Goal: Information Seeking & Learning: Learn about a topic

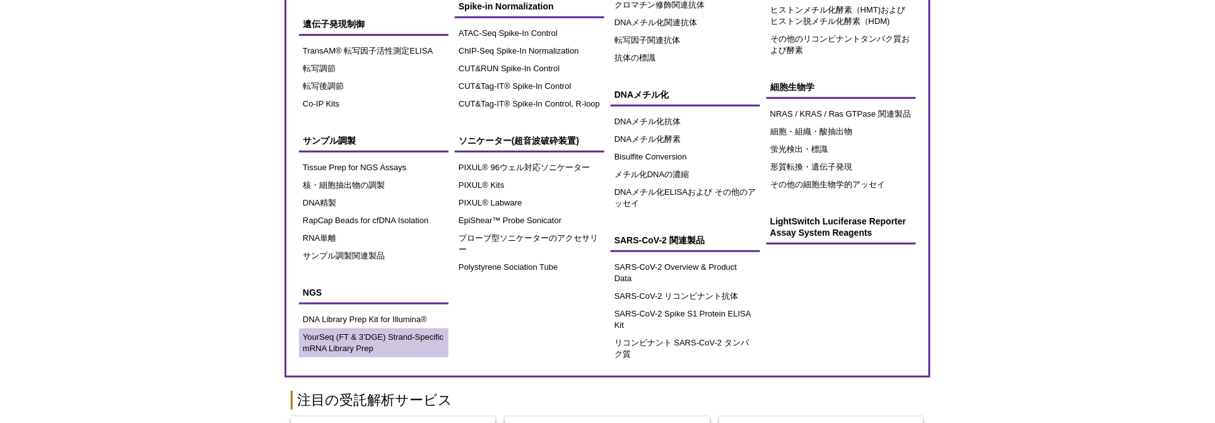
scroll to position [280, 0]
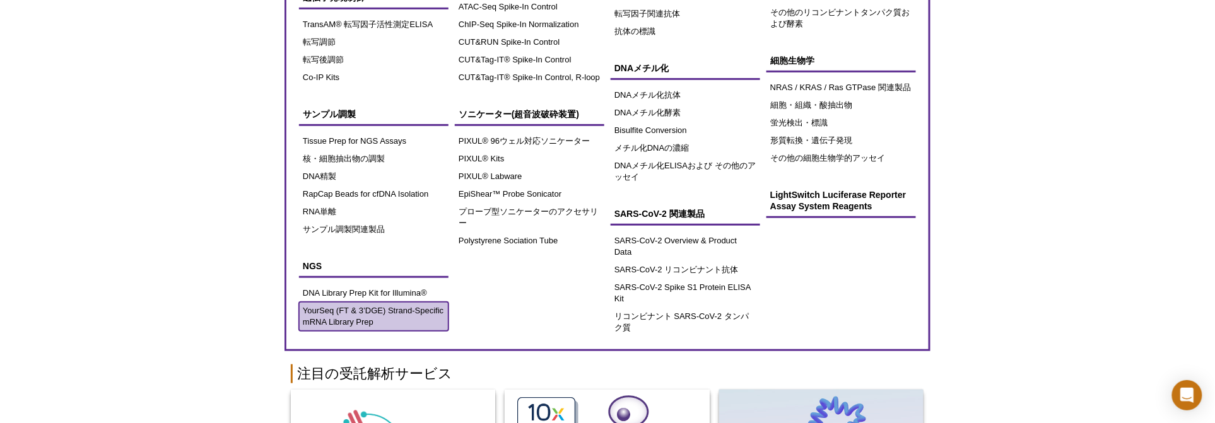
click at [360, 315] on link "YourSeq (FT & 3’DGE) Strand-Specific mRNA Library Prep" at bounding box center [374, 316] width 150 height 29
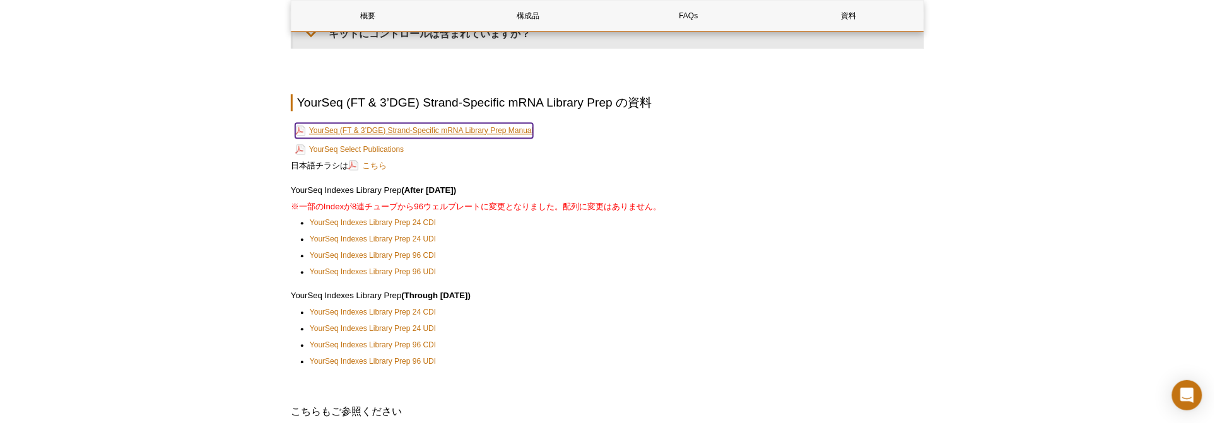
scroll to position [2940, 0]
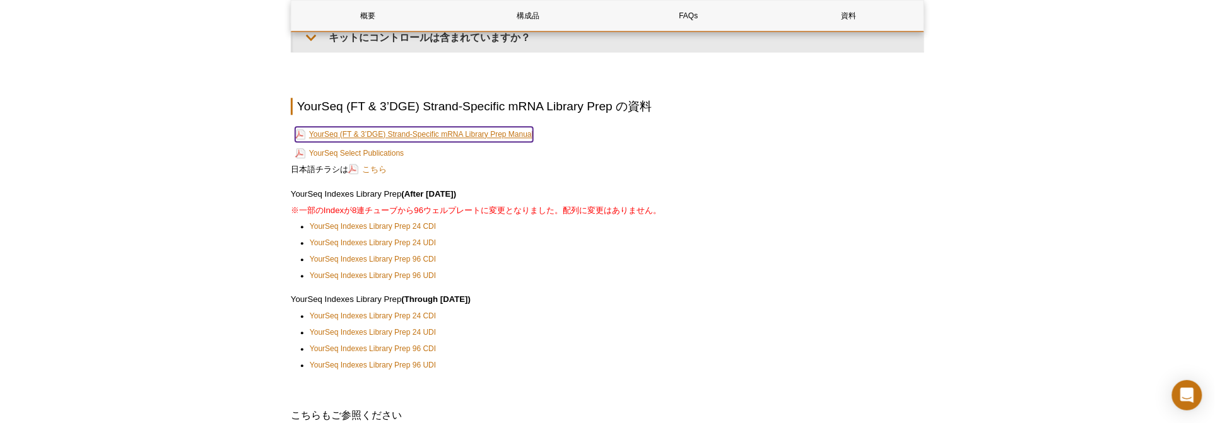
click at [440, 130] on link "YourSeq (FT & 3’DGE) Strand-Specific mRNA Library Prep Manual" at bounding box center [414, 134] width 238 height 15
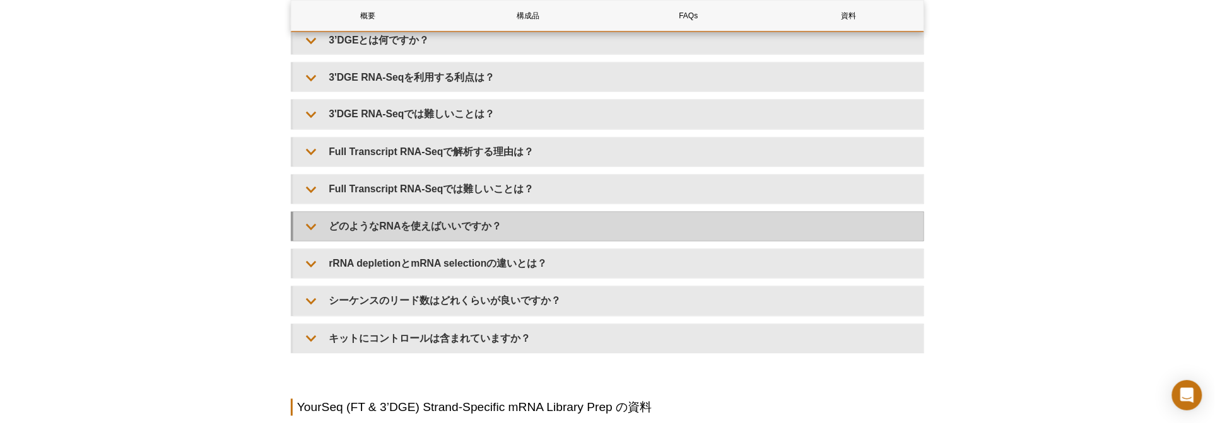
scroll to position [2645, 0]
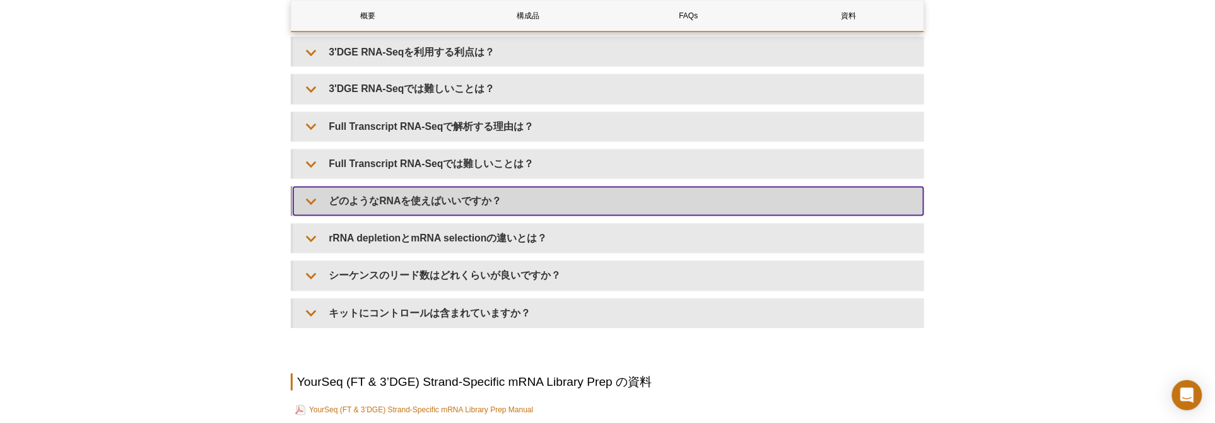
click at [560, 192] on summary "どのようなRNAを使えばいいですか？" at bounding box center [608, 201] width 630 height 28
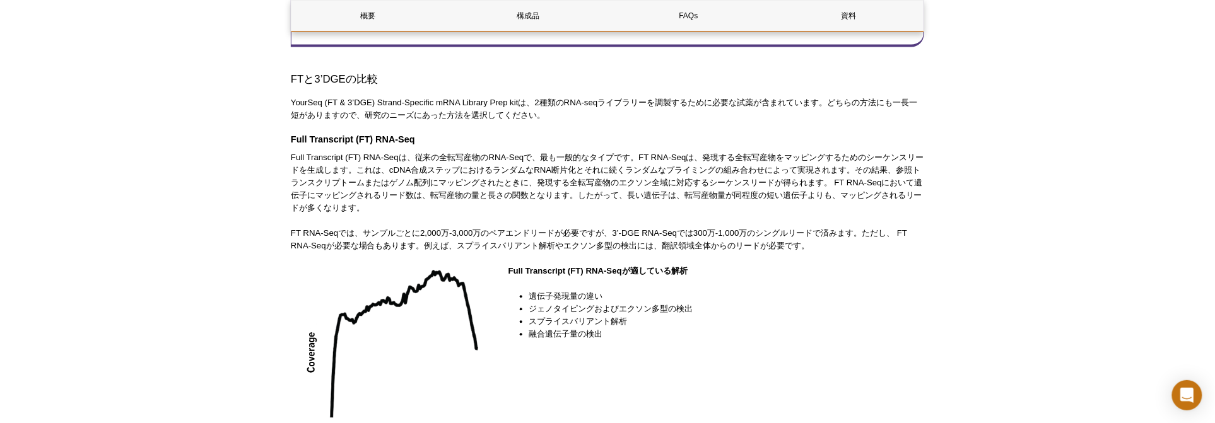
scroll to position [752, 0]
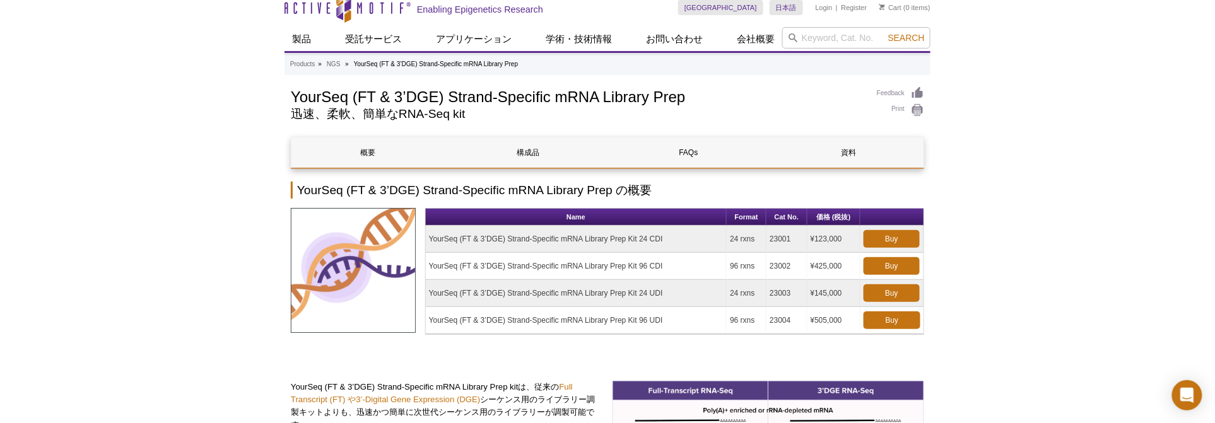
scroll to position [0, 0]
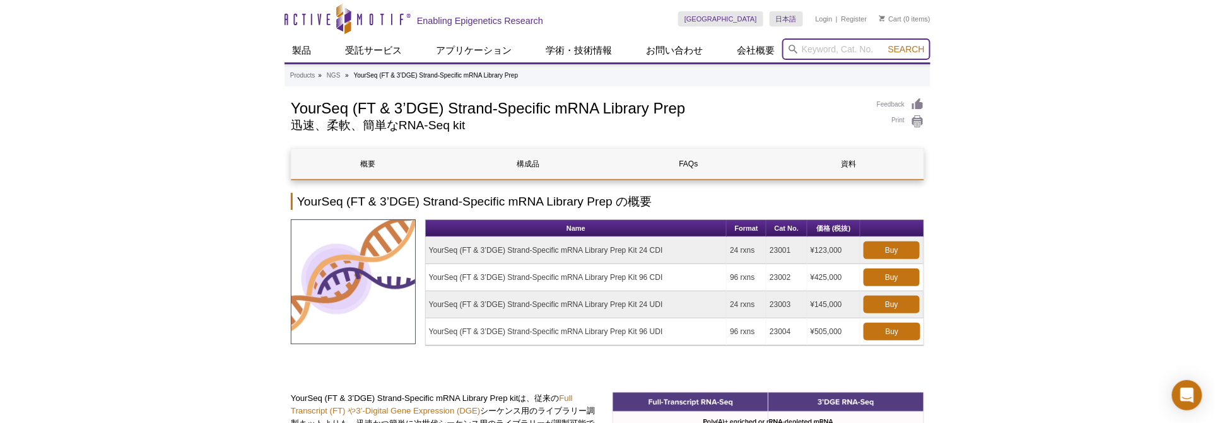
click at [834, 48] on input "search" at bounding box center [856, 48] width 148 height 21
type input "SAP30"
click at [885, 44] on button "Search" at bounding box center [907, 49] width 44 height 11
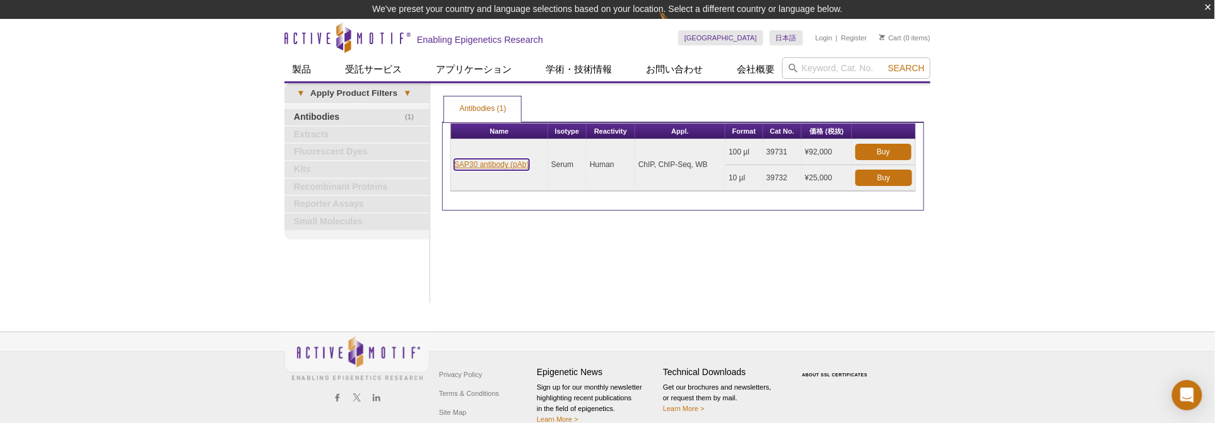
click at [482, 160] on link "SAP30 antibody (pAb)" at bounding box center [491, 164] width 75 height 11
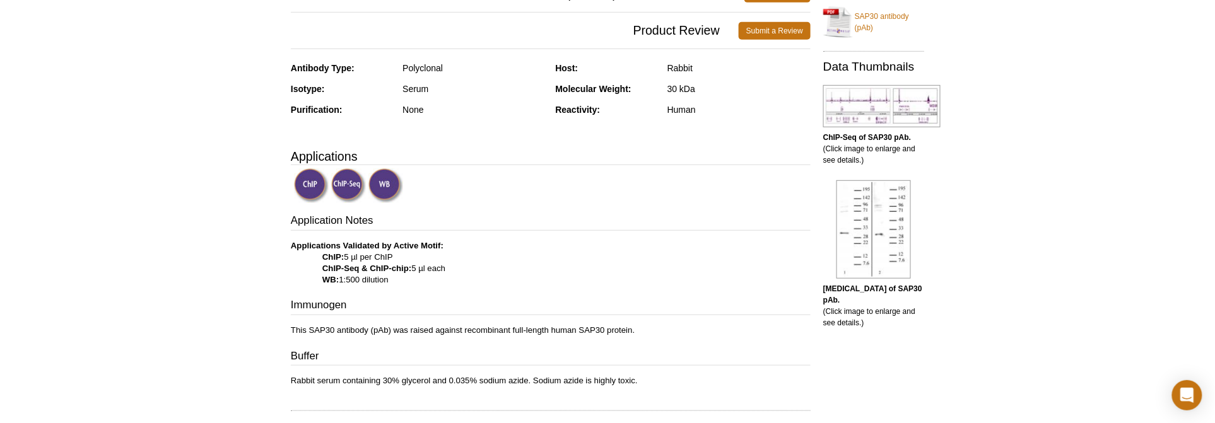
scroll to position [261, 0]
click at [886, 108] on img at bounding box center [881, 106] width 117 height 42
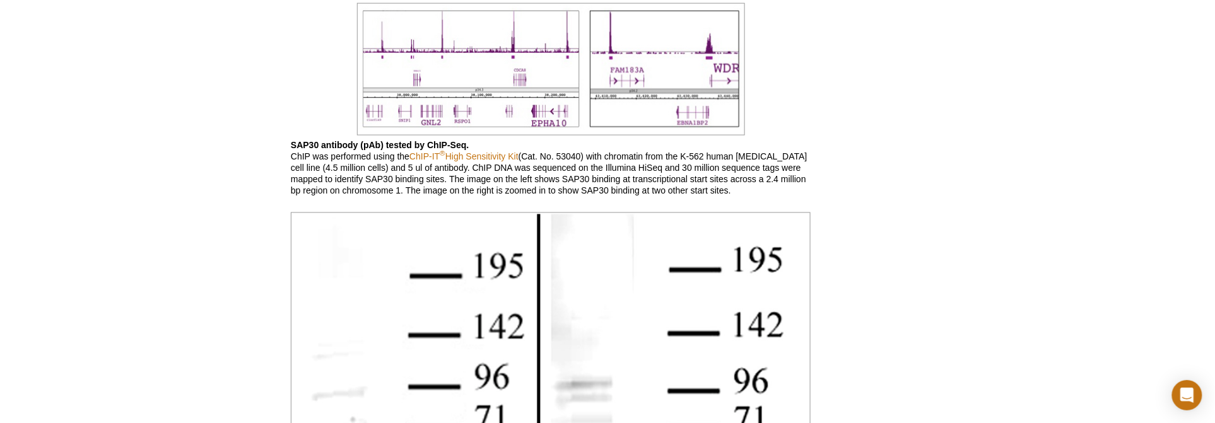
click at [553, 64] on img at bounding box center [551, 69] width 388 height 133
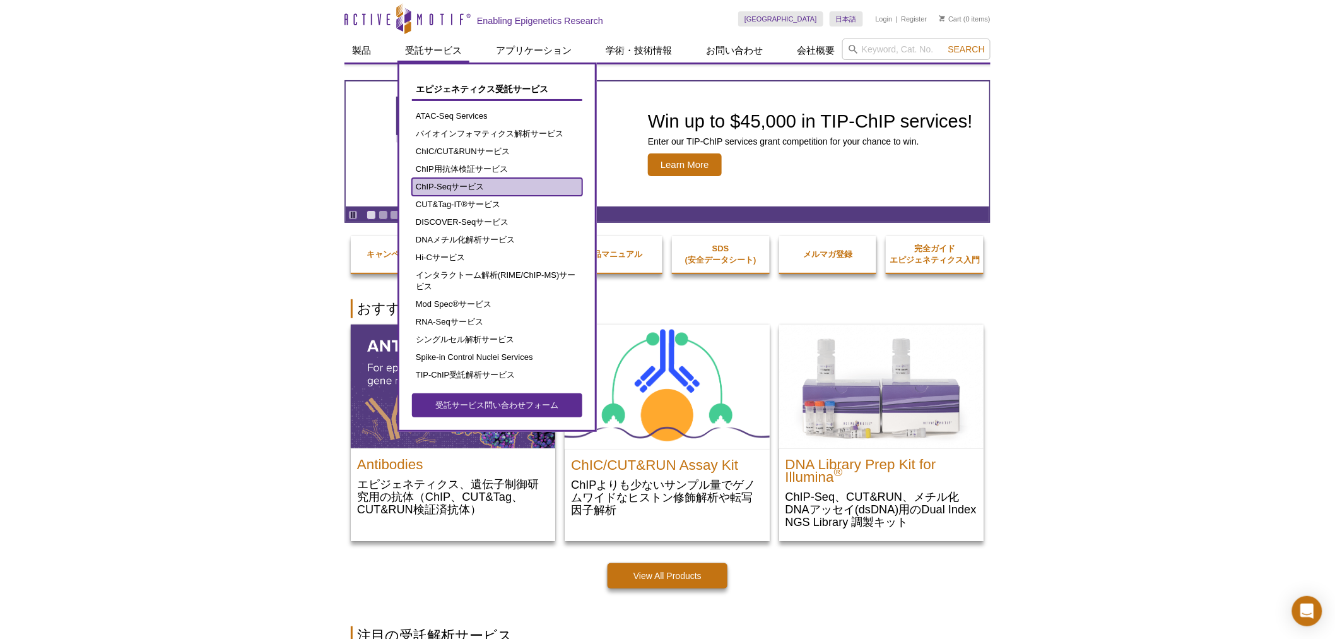
click at [491, 183] on link "ChIP-Seqサービス" at bounding box center [497, 187] width 170 height 18
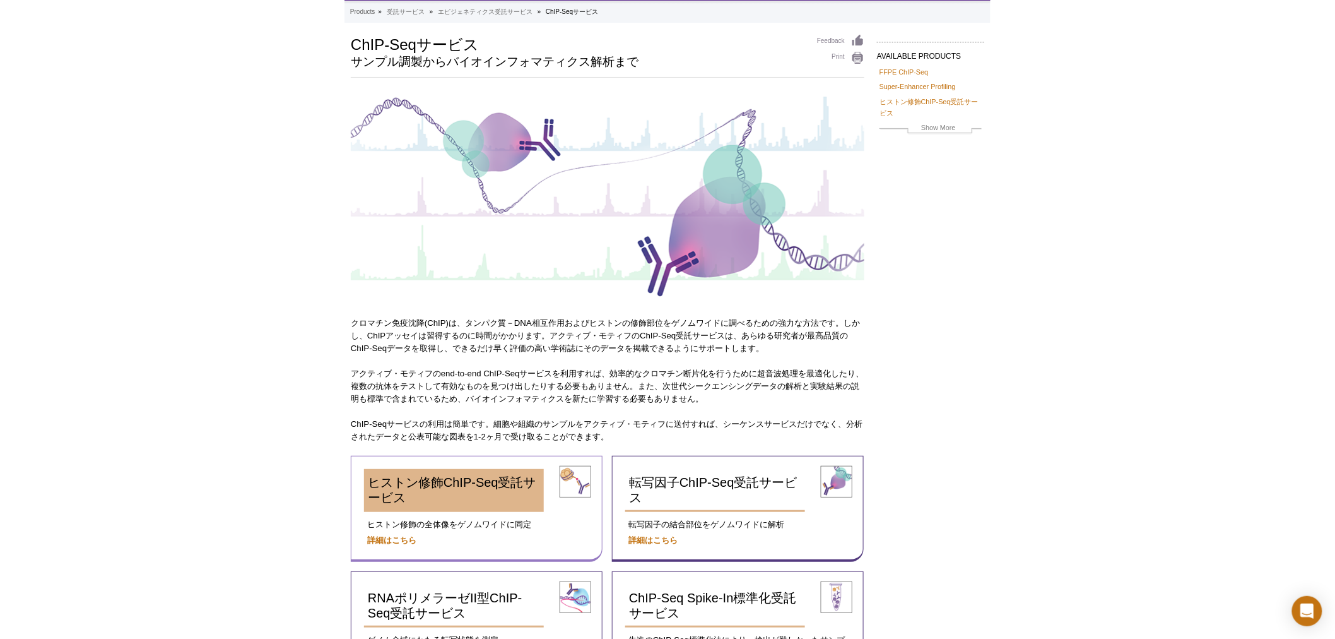
scroll to position [280, 0]
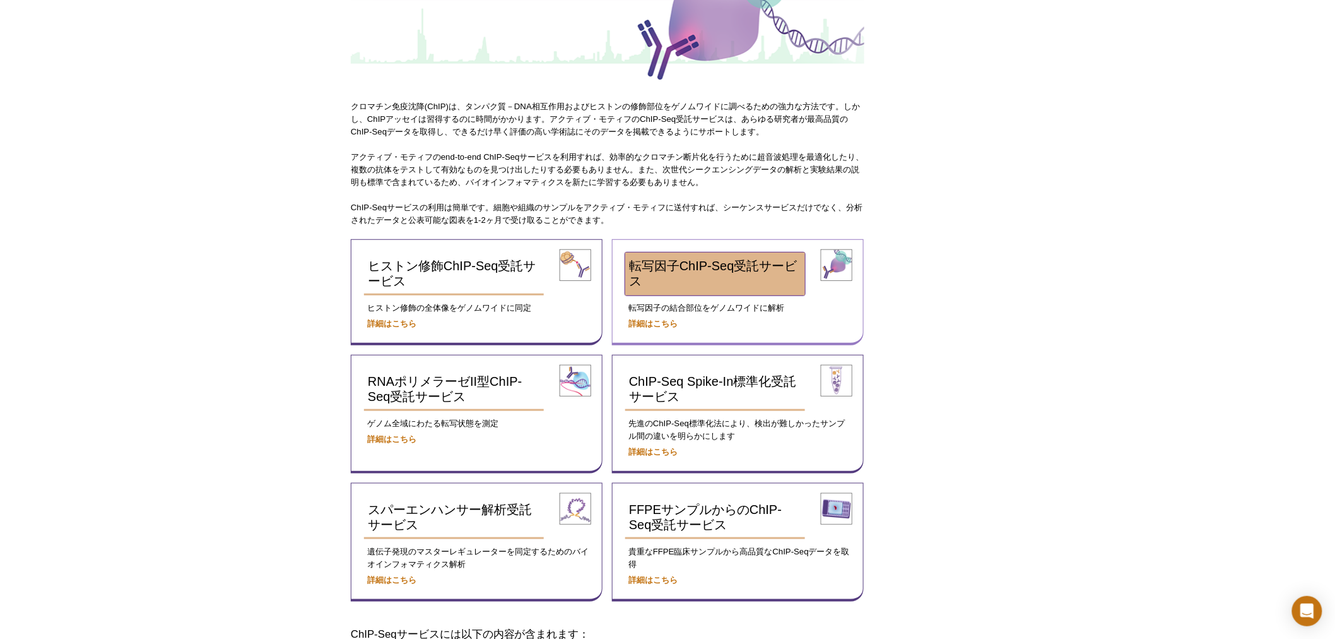
click at [698, 259] on span "転写因子ChIP-Seq受託サービス" at bounding box center [713, 273] width 168 height 29
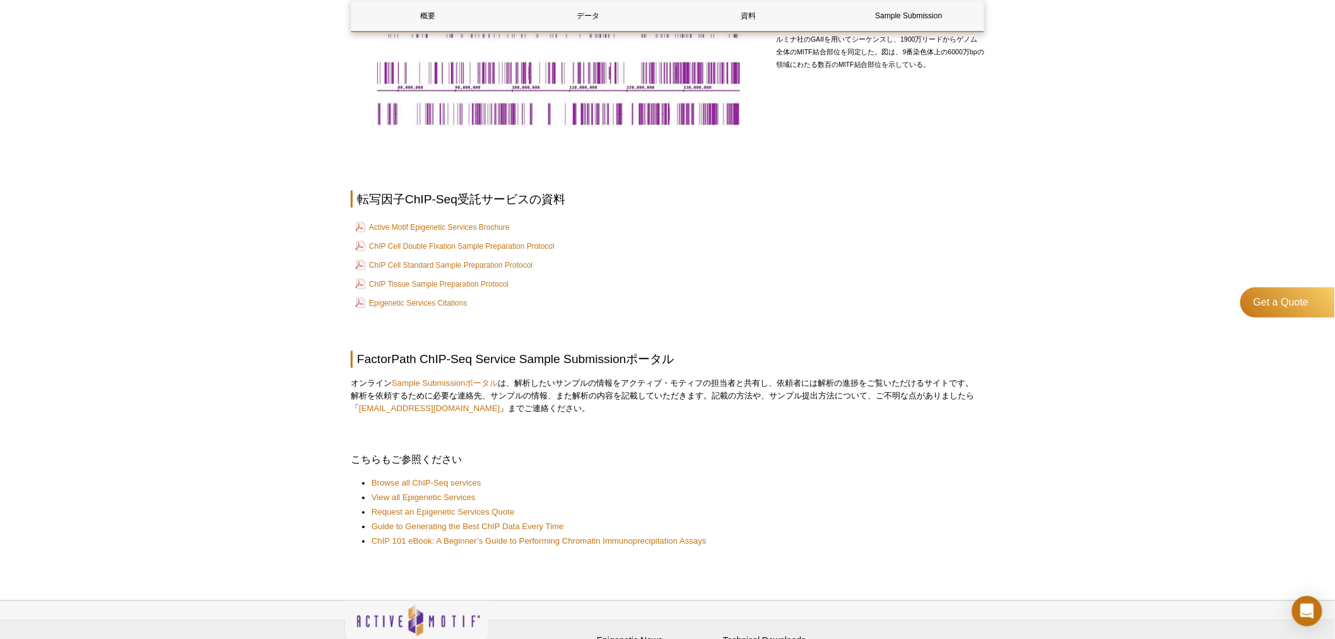
scroll to position [707, 0]
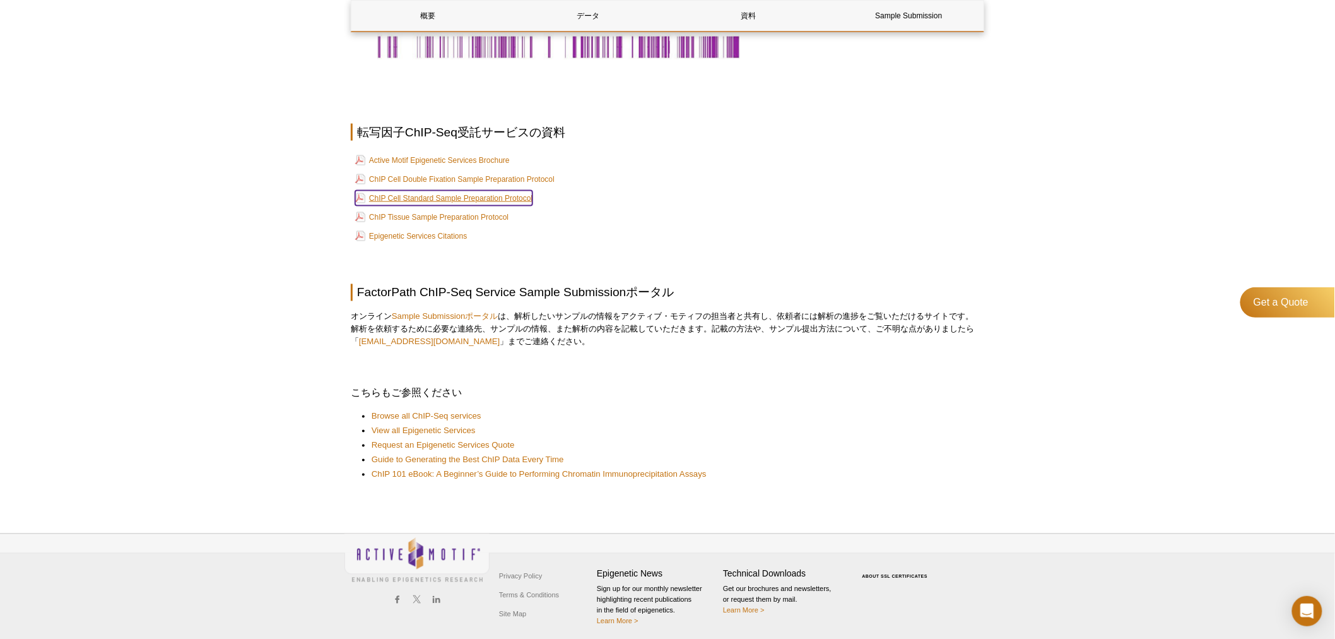
click at [392, 193] on link "ChIP Cell Standard Sample Preparation Protocol" at bounding box center [443, 198] width 177 height 15
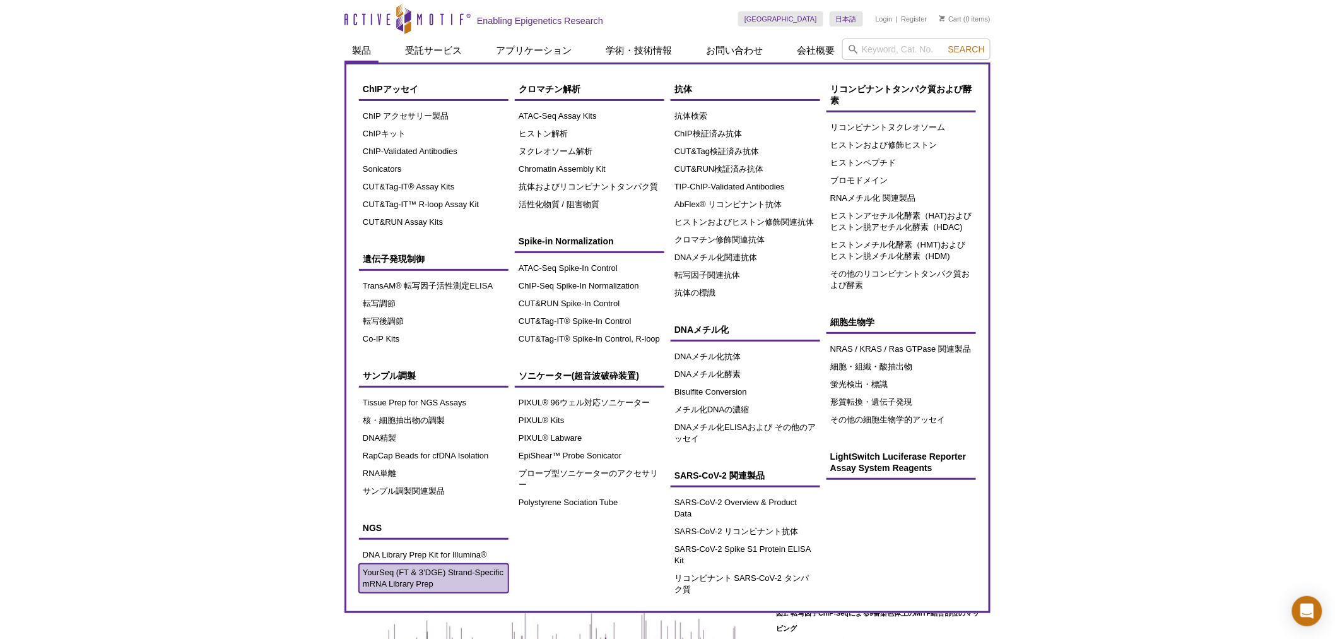
click at [444, 577] on link "YourSeq (FT & 3’DGE) Strand-Specific mRNA Library Prep" at bounding box center [434, 577] width 150 height 29
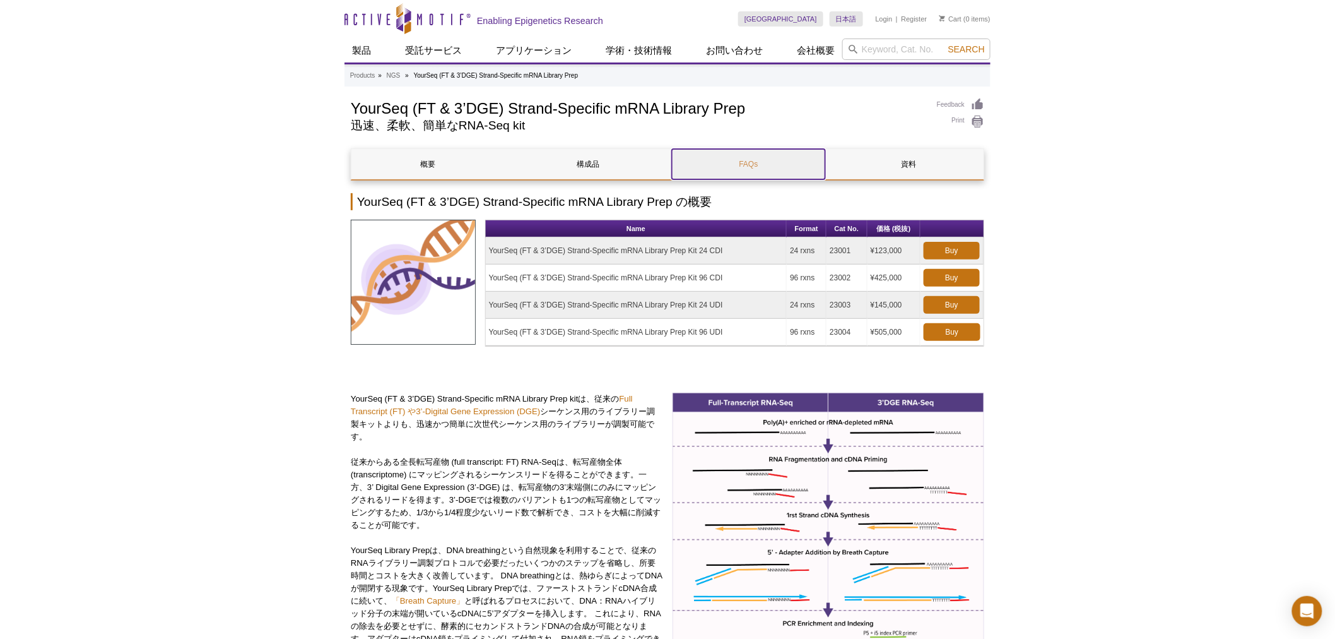
click at [740, 162] on link "FAQs" at bounding box center [748, 164] width 153 height 30
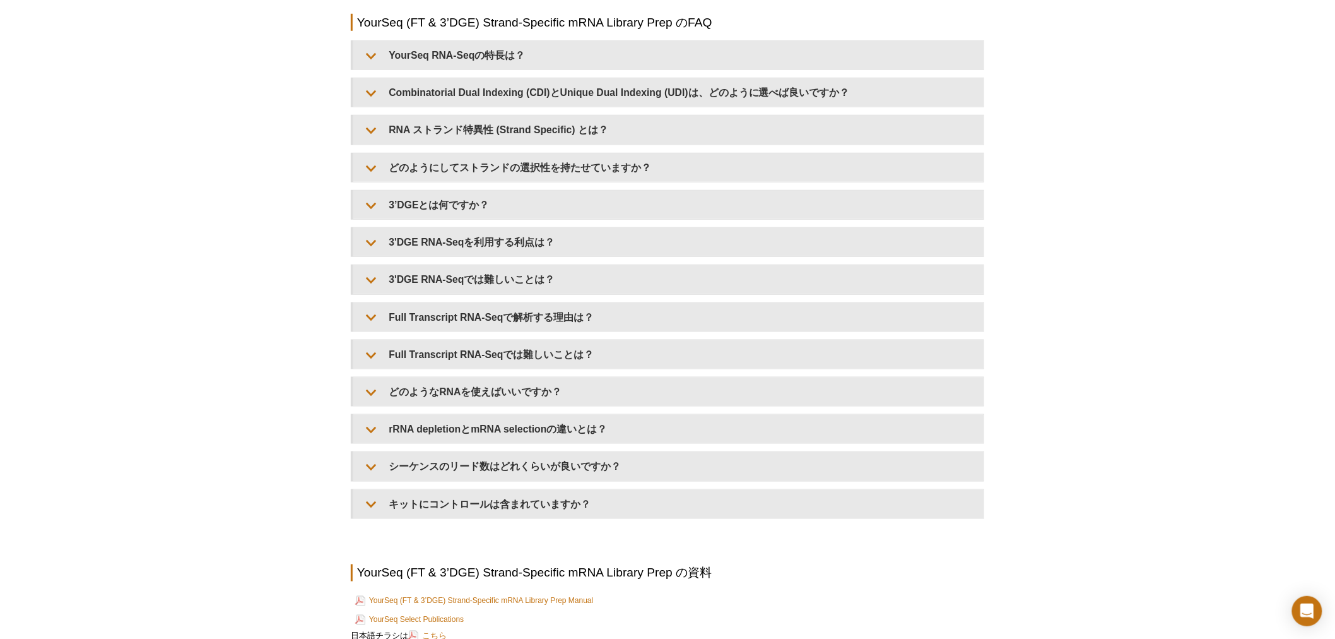
scroll to position [2429, 0]
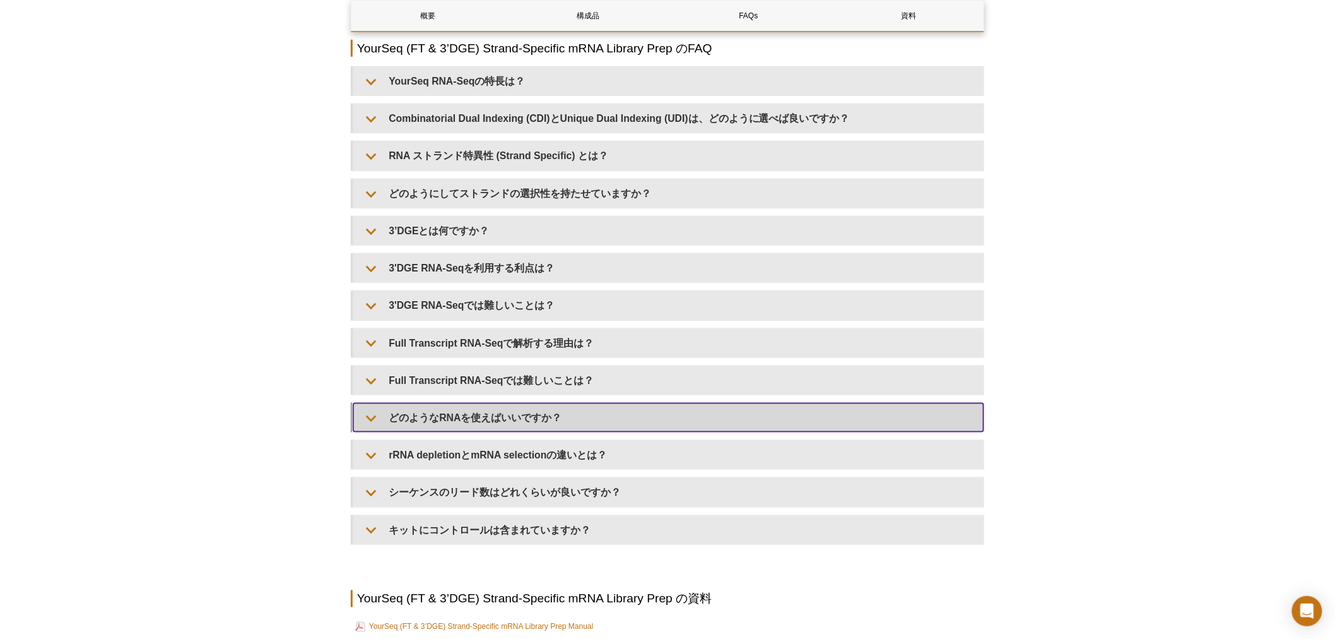
click at [679, 415] on summary "どのようなRNAを使えばいいですか？" at bounding box center [668, 417] width 630 height 28
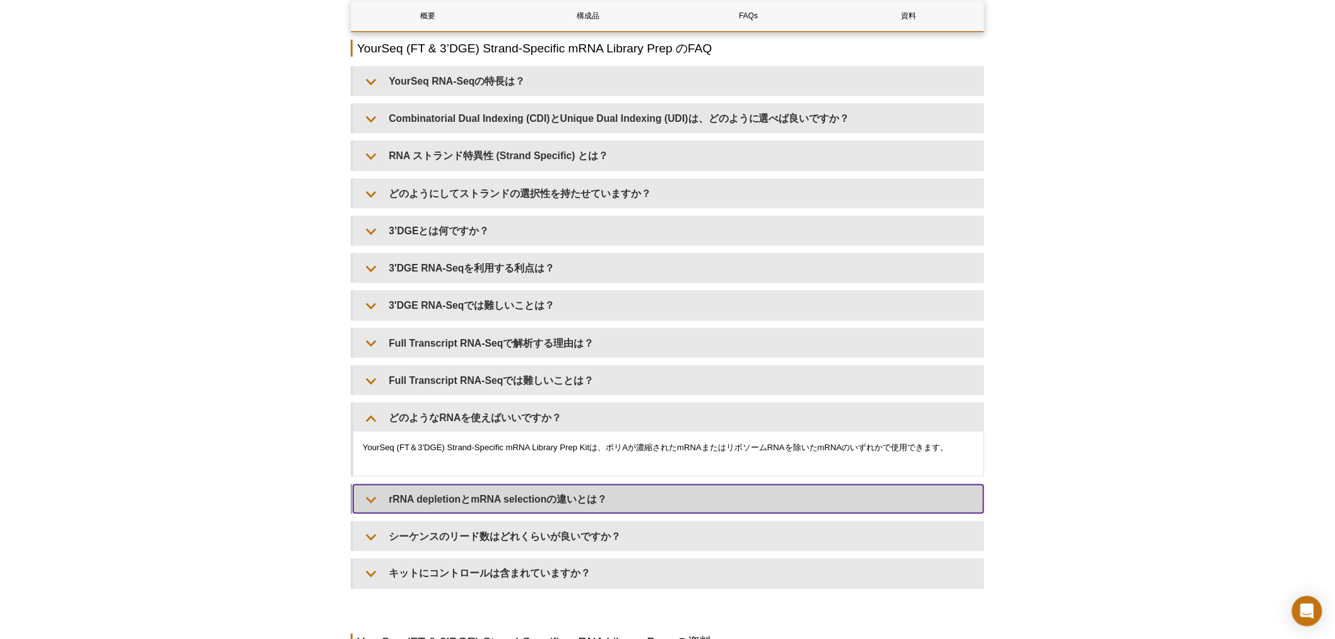
click at [654, 500] on summary "rRNA depletionとmRNA selectionの違いとは？" at bounding box center [668, 499] width 630 height 28
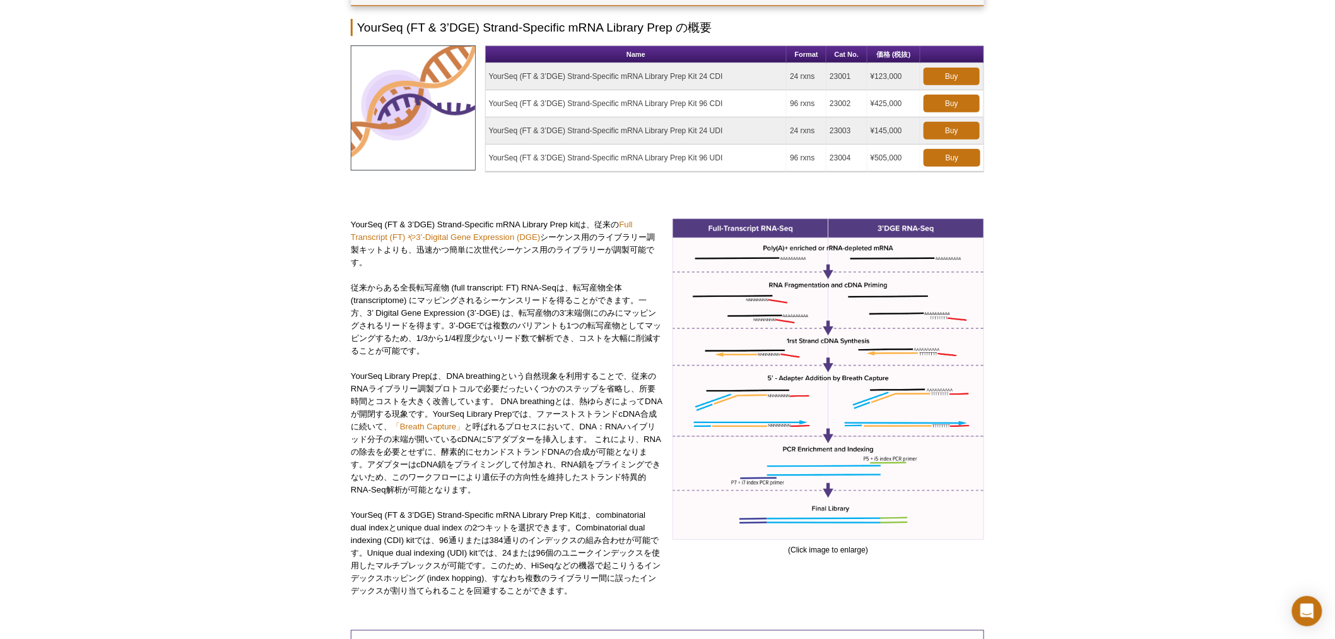
scroll to position [0, 0]
